Goal: Information Seeking & Learning: Learn about a topic

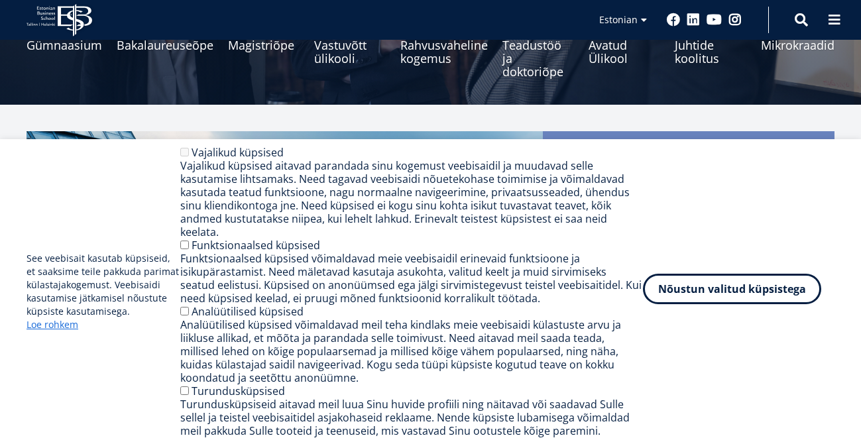
scroll to position [214, 0]
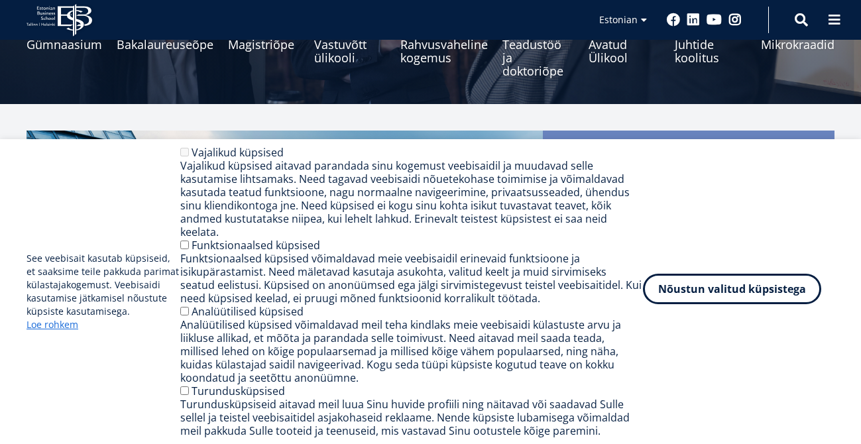
click at [725, 295] on button "Nõustun valitud küpsistega" at bounding box center [732, 289] width 178 height 30
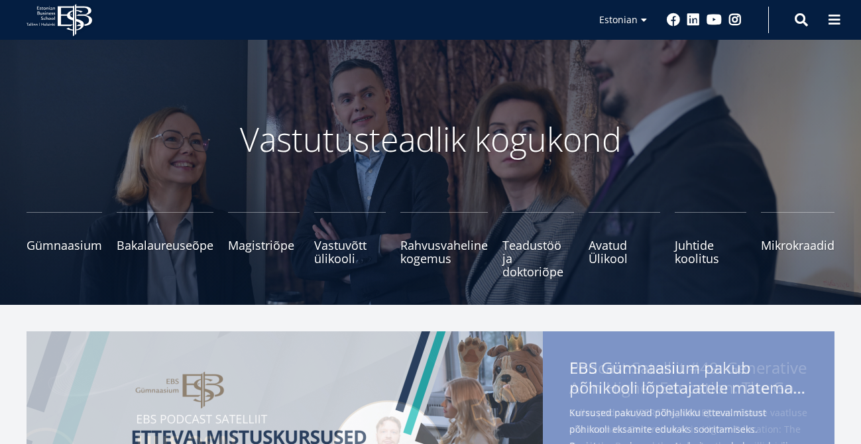
scroll to position [0, 0]
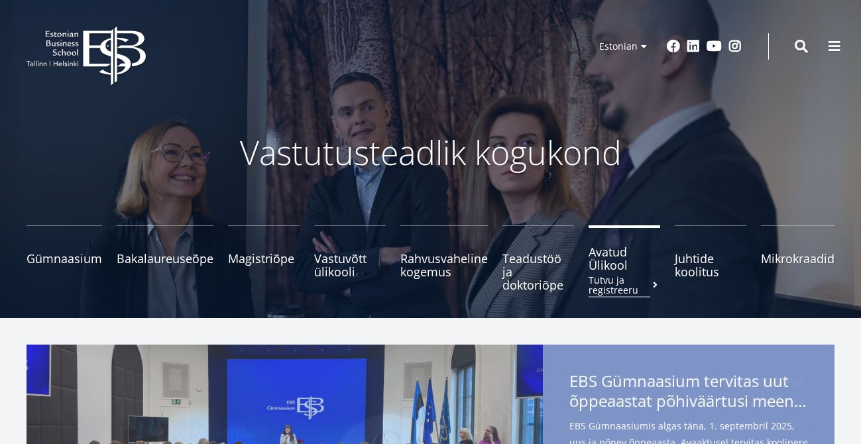
click at [617, 272] on span "Avatud Ülikool Tutvu ja registreeru" at bounding box center [624, 258] width 72 height 27
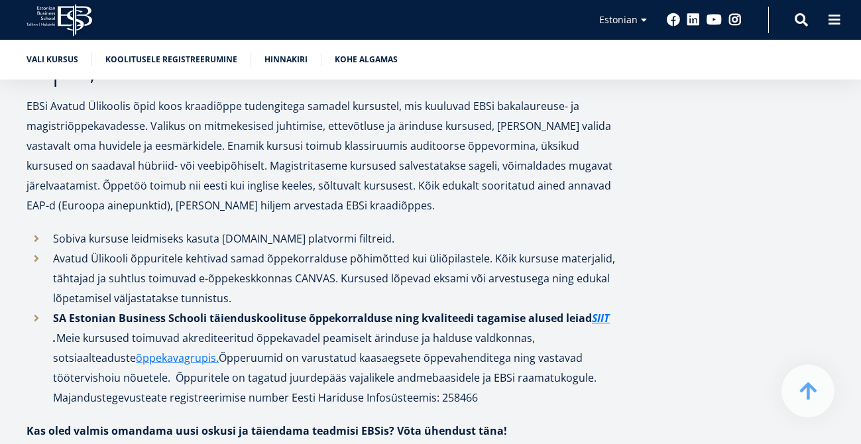
scroll to position [1619, 0]
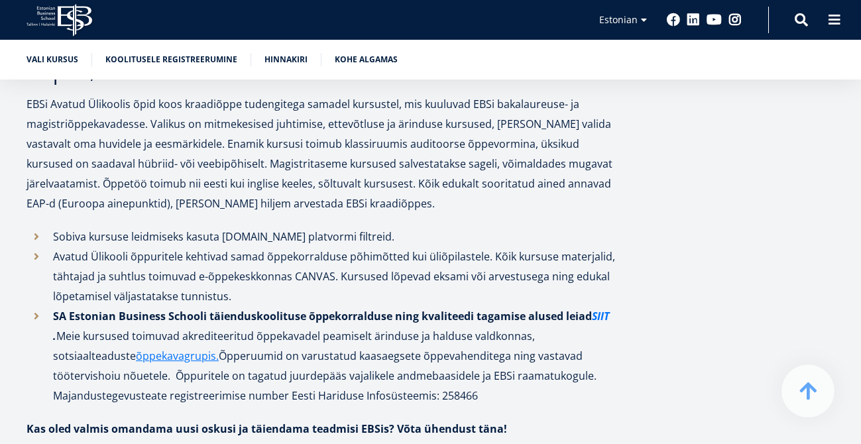
click at [600, 317] on link "SIIT" at bounding box center [601, 316] width 18 height 20
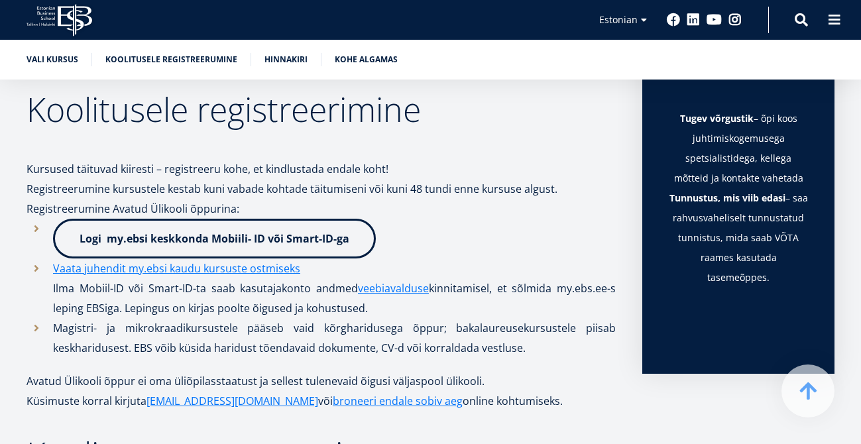
scroll to position [926, 0]
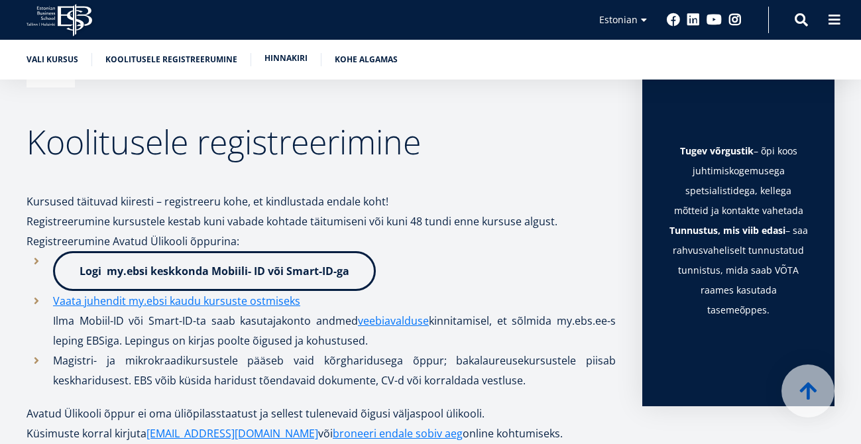
click at [282, 56] on link "Hinnakiri" at bounding box center [285, 58] width 43 height 13
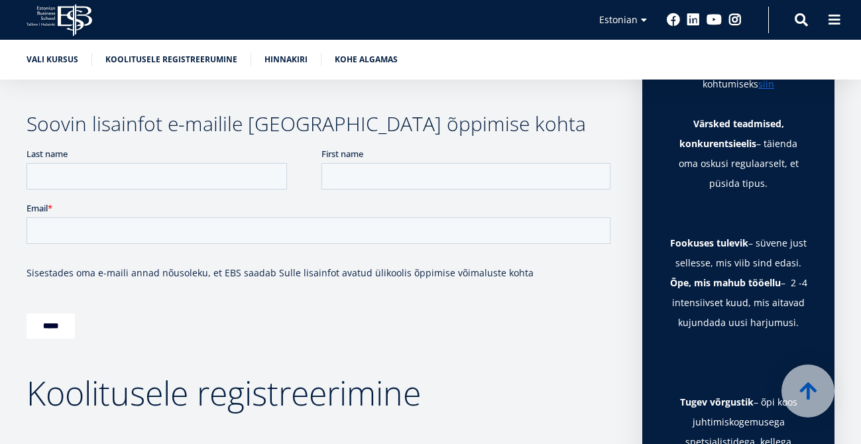
scroll to position [649, 0]
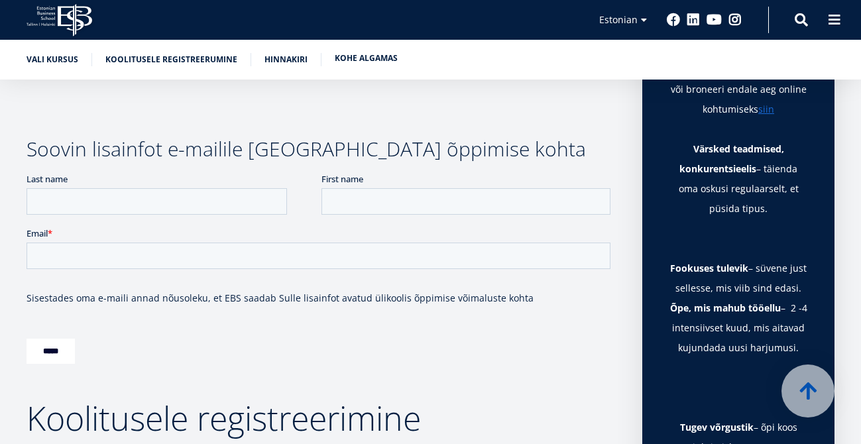
click at [350, 58] on link "Kohe algamas" at bounding box center [366, 58] width 63 height 13
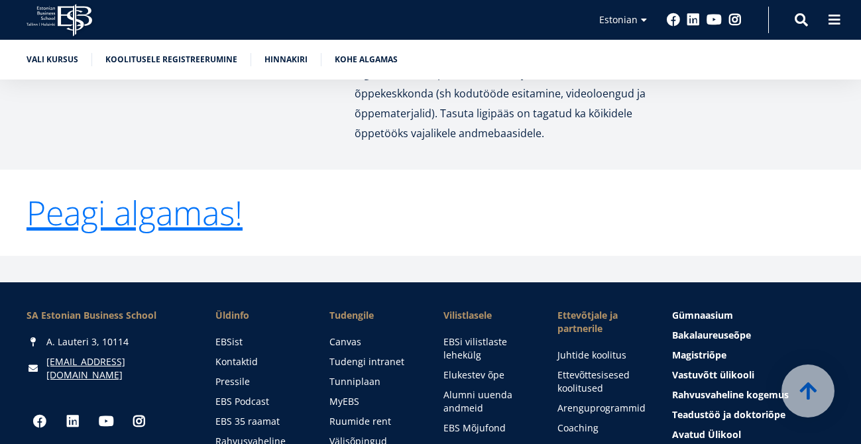
scroll to position [2654, 0]
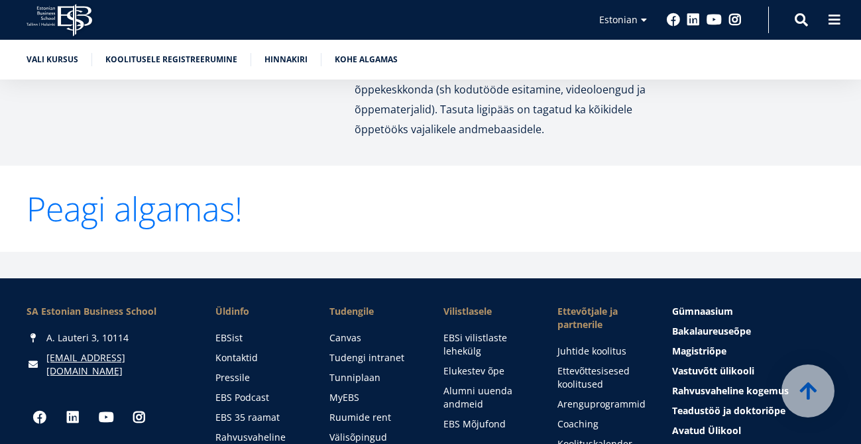
click at [161, 221] on link "Peagi algamas!" at bounding box center [135, 208] width 216 height 33
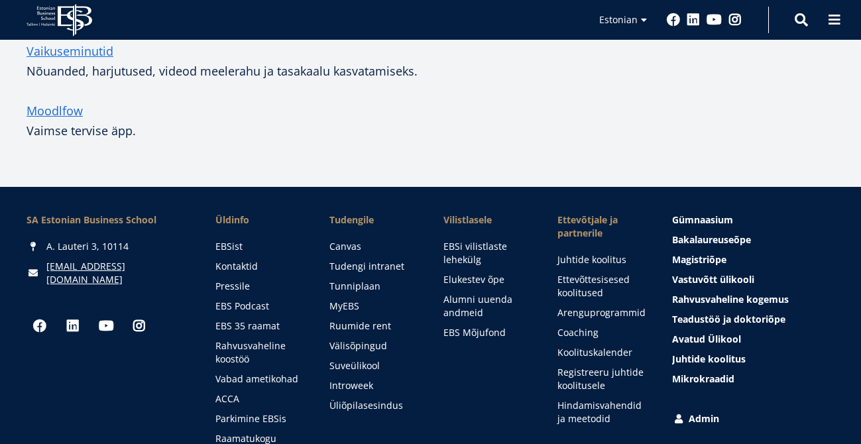
scroll to position [1371, 0]
